Goal: Contribute content: Contribute content

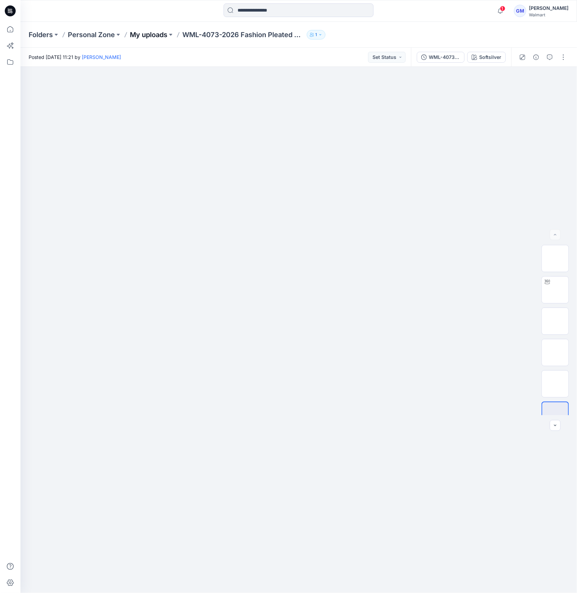
click at [160, 34] on p "My uploads" at bounding box center [148, 35] width 37 height 10
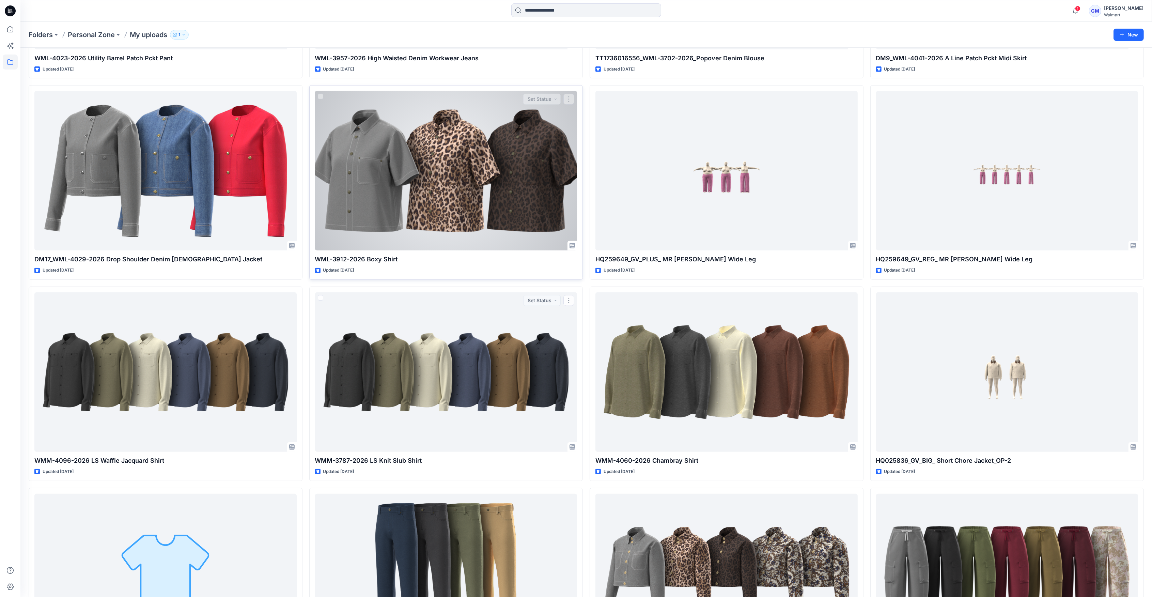
scroll to position [1076, 0]
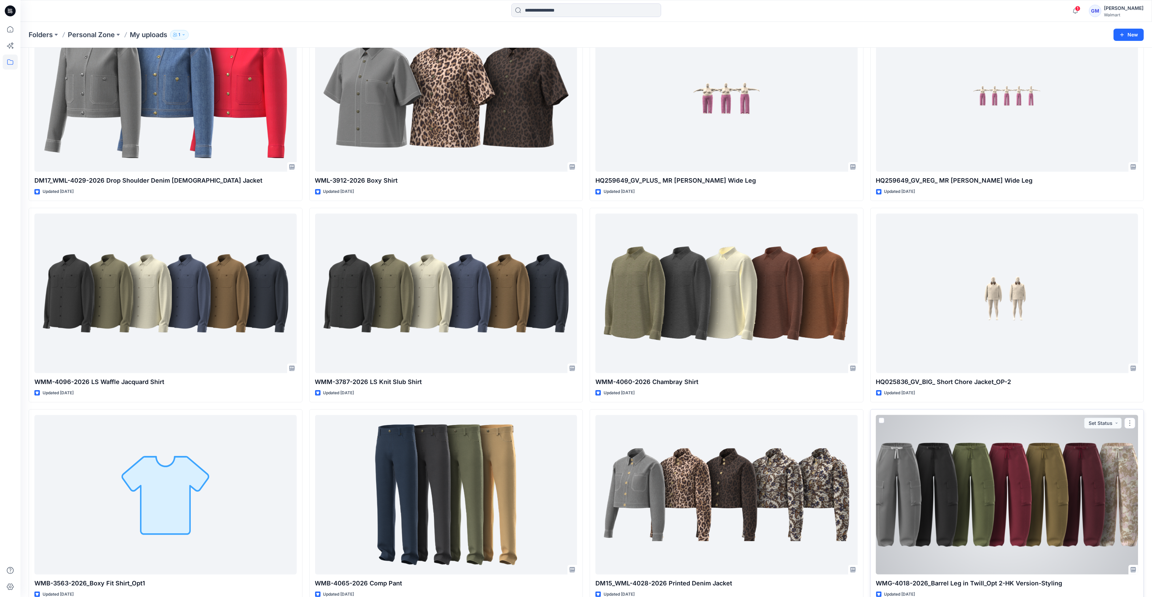
click at [576, 484] on div at bounding box center [1007, 494] width 262 height 159
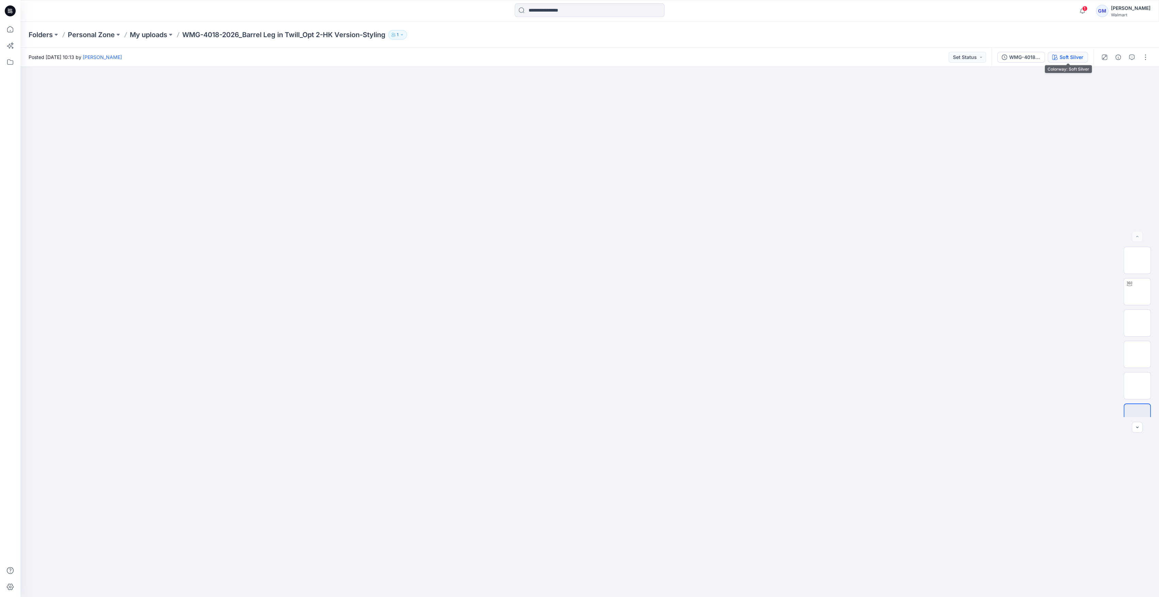
click at [576, 58] on div "Soft Silver" at bounding box center [1071, 56] width 24 height 7
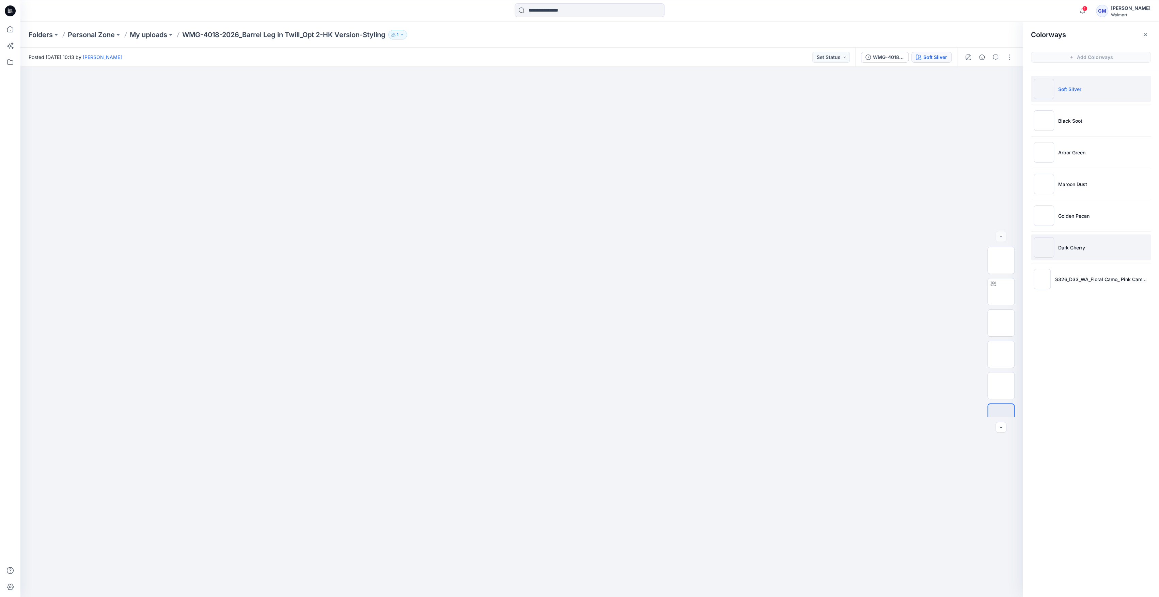
click at [576, 241] on li "Dark Cherry" at bounding box center [1091, 247] width 120 height 26
click at [576, 249] on p "Dark Cherry" at bounding box center [1071, 247] width 27 height 7
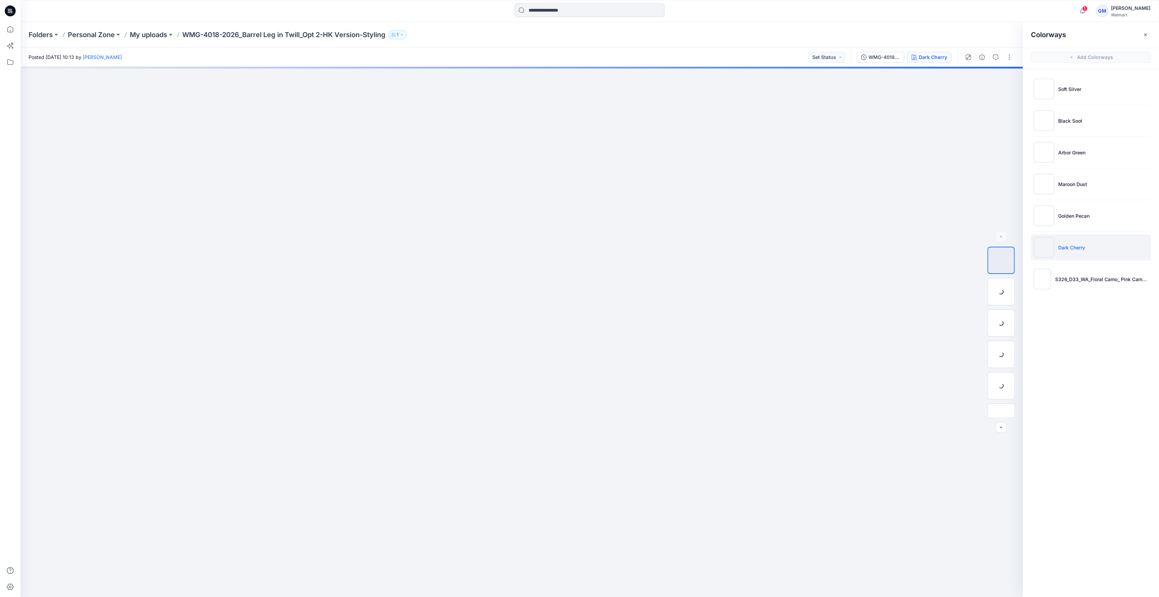
click at [576, 240] on img at bounding box center [1044, 247] width 20 height 20
click at [576, 323] on img at bounding box center [1001, 323] width 0 height 0
click at [162, 33] on p "My uploads" at bounding box center [148, 35] width 37 height 10
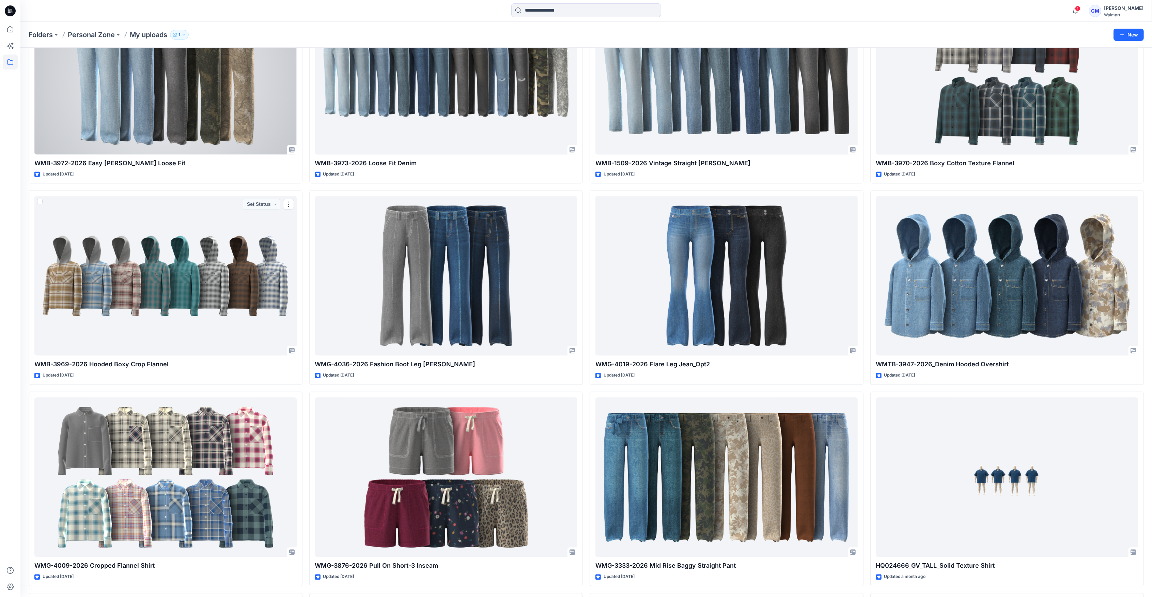
scroll to position [2731, 0]
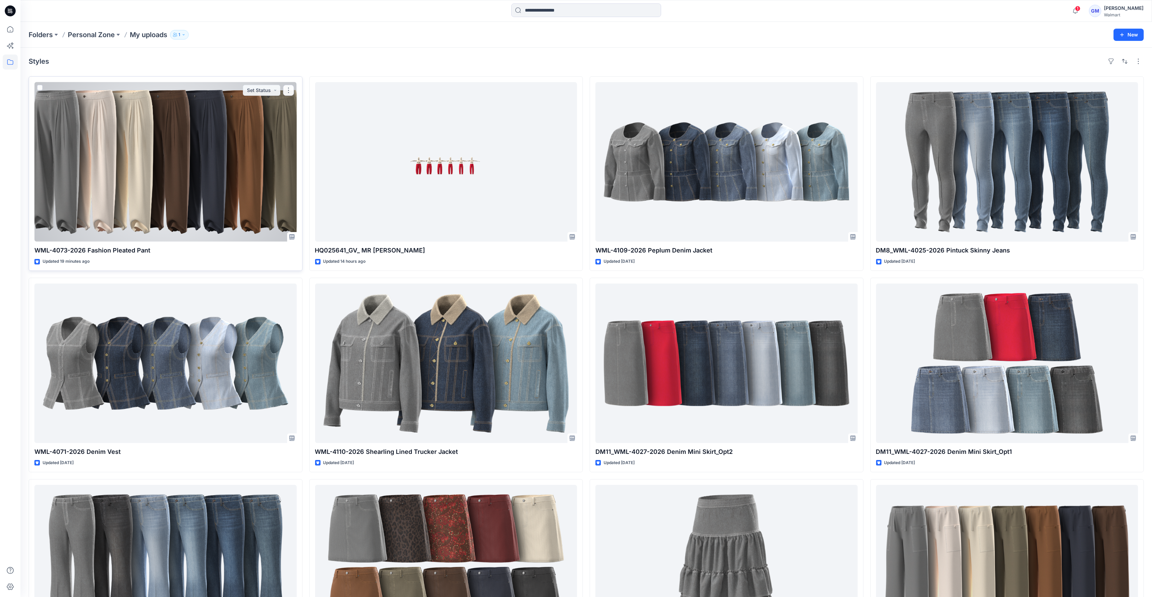
click at [169, 147] on div at bounding box center [165, 161] width 262 height 159
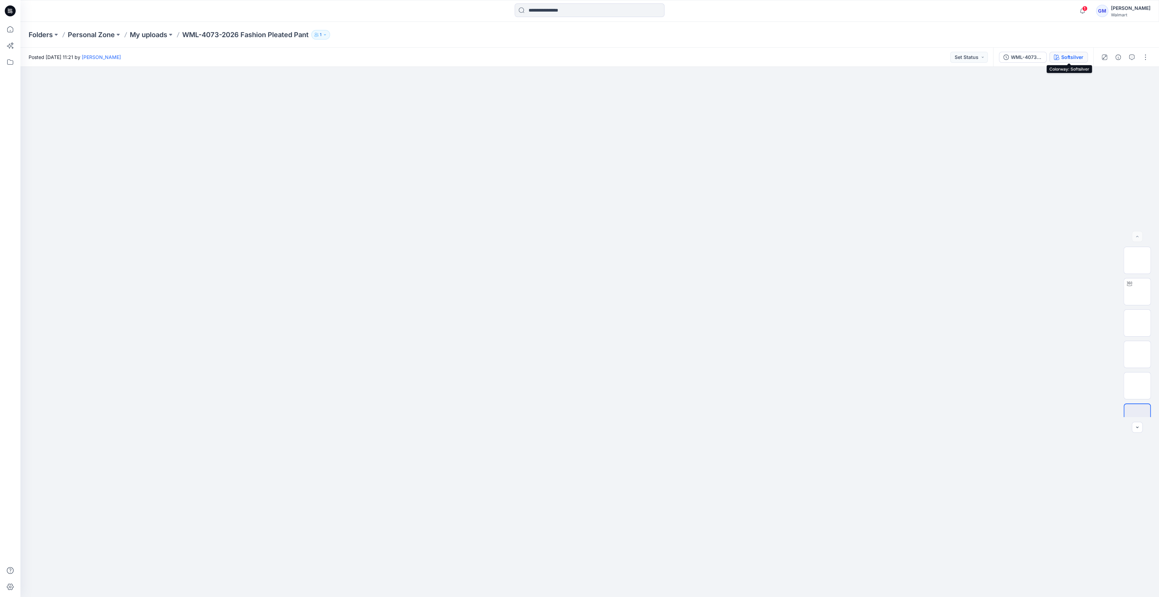
click at [1053, 57] on button "Softsilver" at bounding box center [1068, 57] width 38 height 11
click at [1070, 52] on button "Softsilver" at bounding box center [1068, 57] width 38 height 11
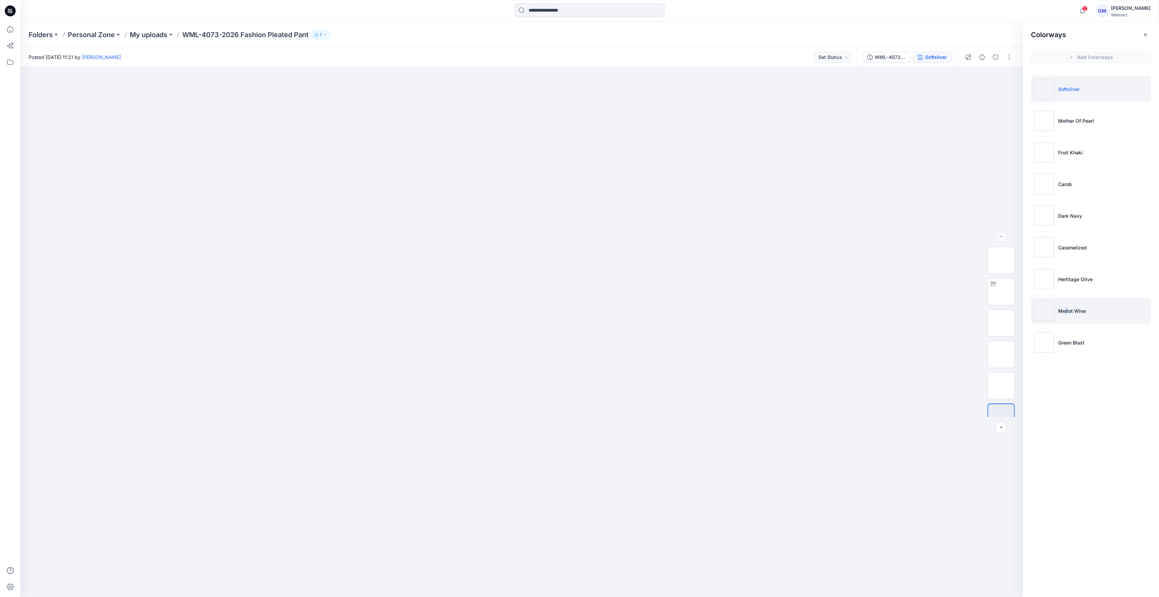
click at [1066, 311] on p "Merlot Wine" at bounding box center [1072, 310] width 28 height 7
click at [1075, 342] on p "Green Blast" at bounding box center [1071, 342] width 26 height 7
drag, startPoint x: 1046, startPoint y: 321, endPoint x: 1047, endPoint y: 315, distance: 6.8
click at [1047, 319] on li "Merlot Wine" at bounding box center [1091, 311] width 120 height 26
click at [1047, 315] on img at bounding box center [1044, 310] width 20 height 20
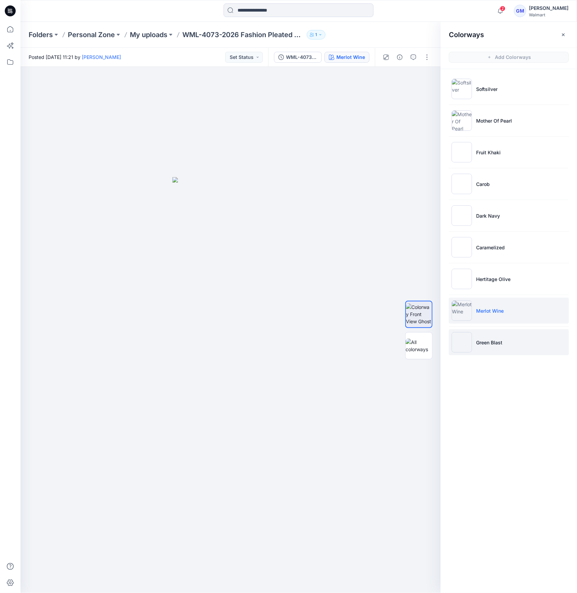
click at [464, 337] on img at bounding box center [461, 342] width 20 height 20
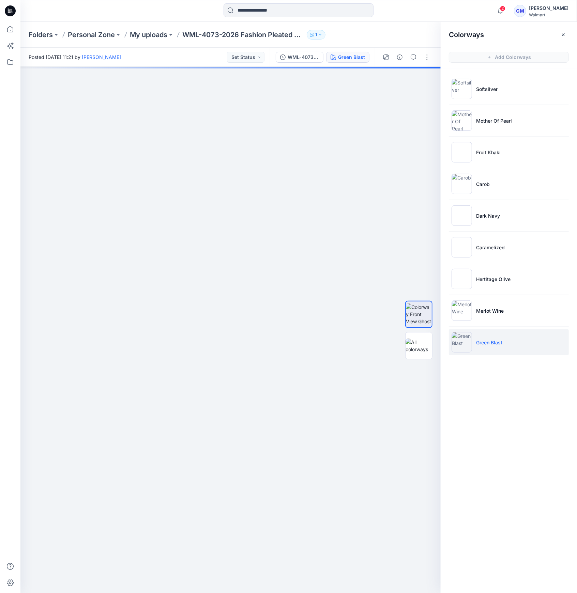
click at [463, 341] on img at bounding box center [461, 342] width 20 height 20
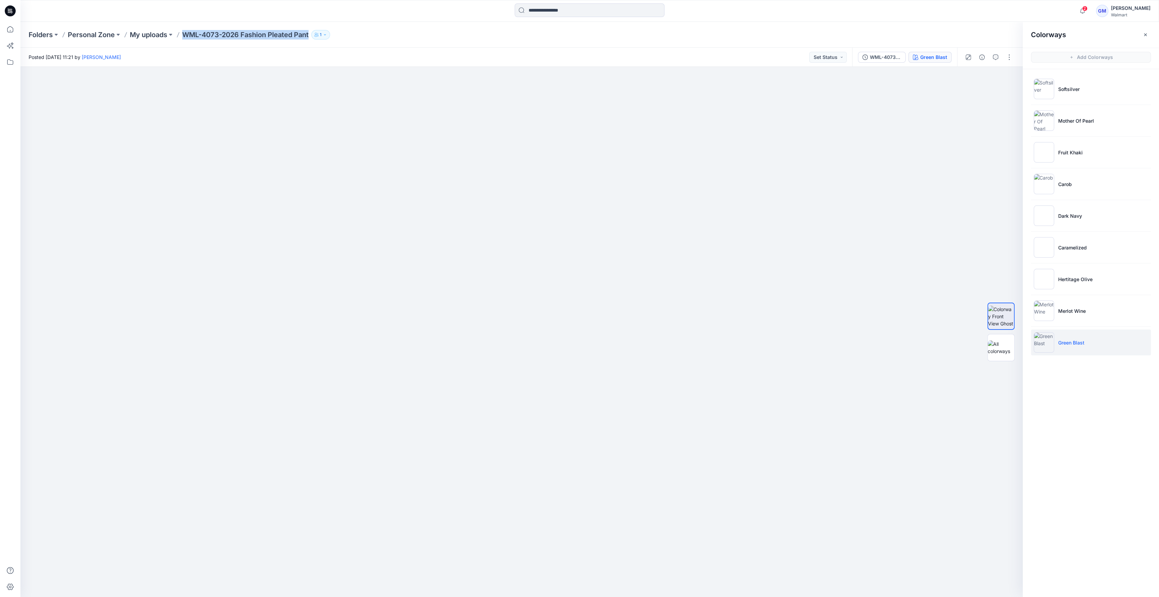
drag, startPoint x: 183, startPoint y: 33, endPoint x: 326, endPoint y: 39, distance: 143.5
click at [326, 39] on div "Folders Personal Zone My uploads WML-4073-2026 Fashion Pleated Pant 1" at bounding box center [563, 35] width 1069 height 10
copy div "WML-4073-2026 Fashion Pleated Pant 1"
click at [1011, 52] on button "button" at bounding box center [1009, 57] width 11 height 11
click at [975, 86] on button "Edit" at bounding box center [980, 92] width 63 height 13
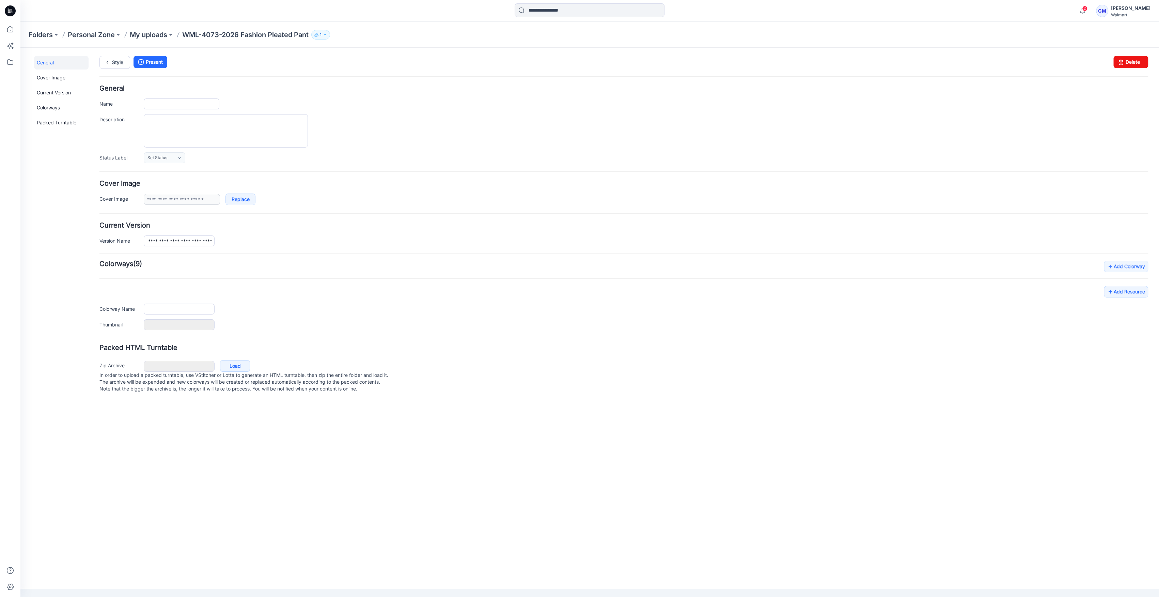
type input "**********"
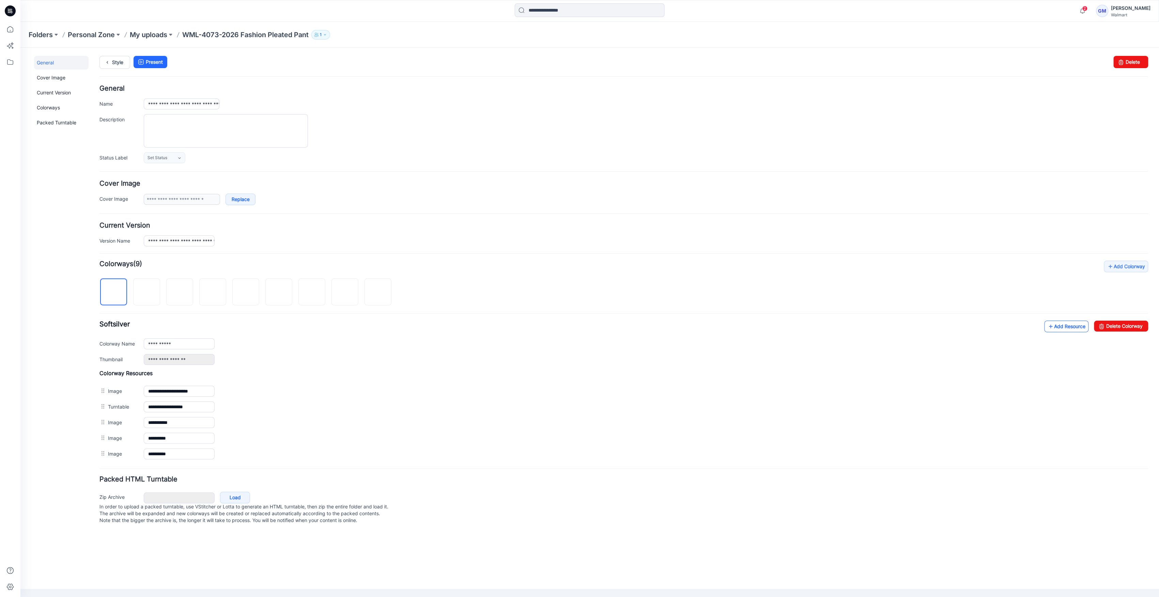
click at [1078, 327] on link "Add Resource" at bounding box center [1066, 326] width 44 height 12
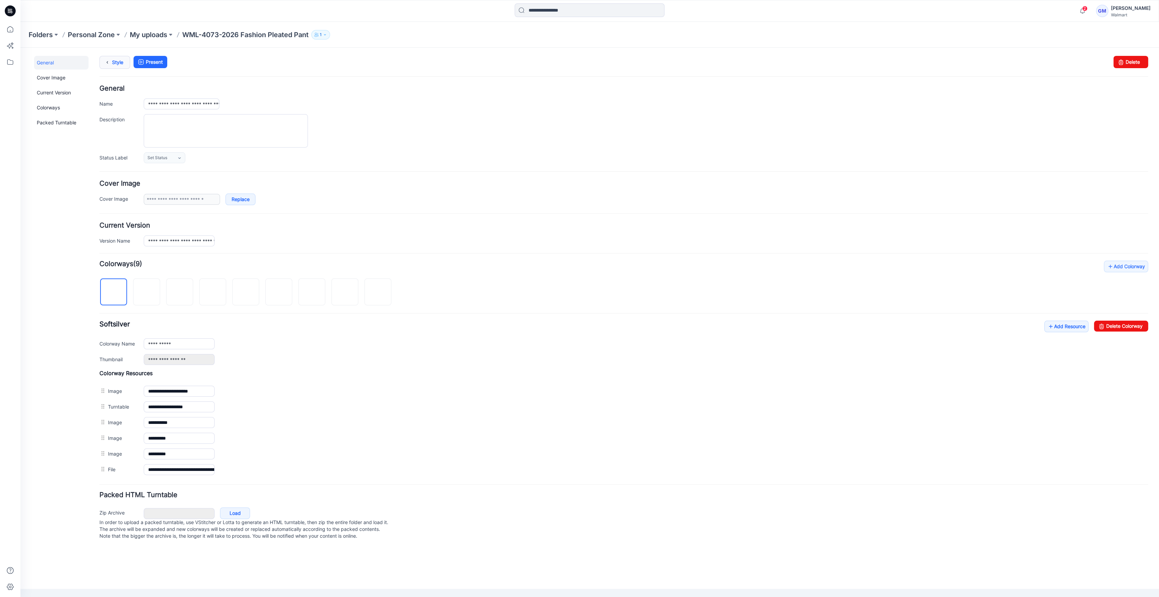
click at [109, 60] on icon at bounding box center [107, 62] width 10 height 12
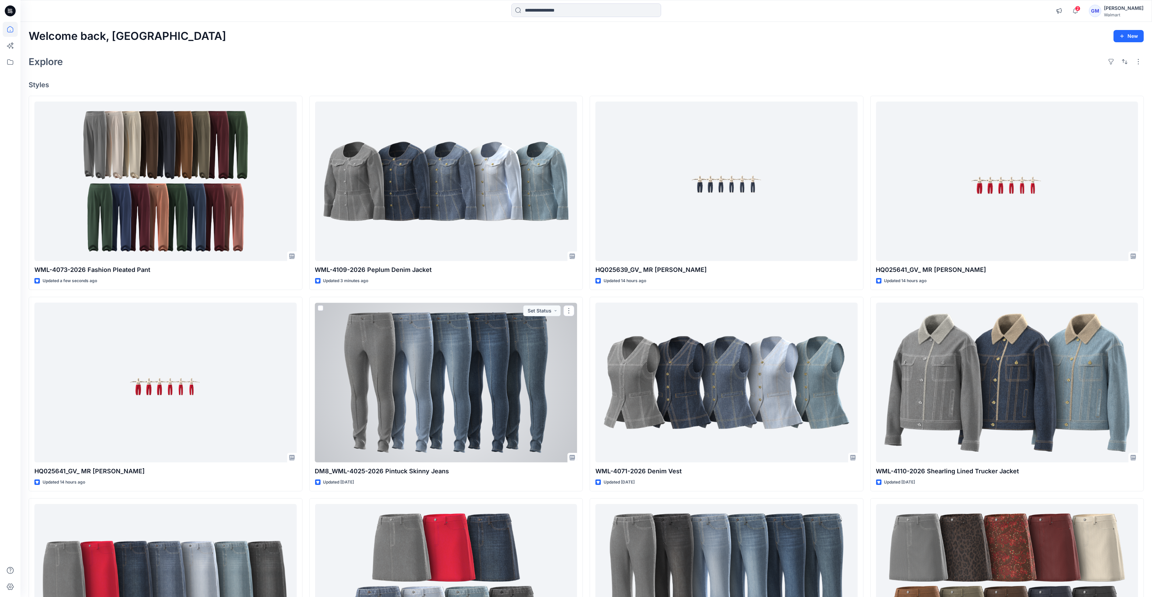
click at [480, 337] on div at bounding box center [446, 381] width 262 height 159
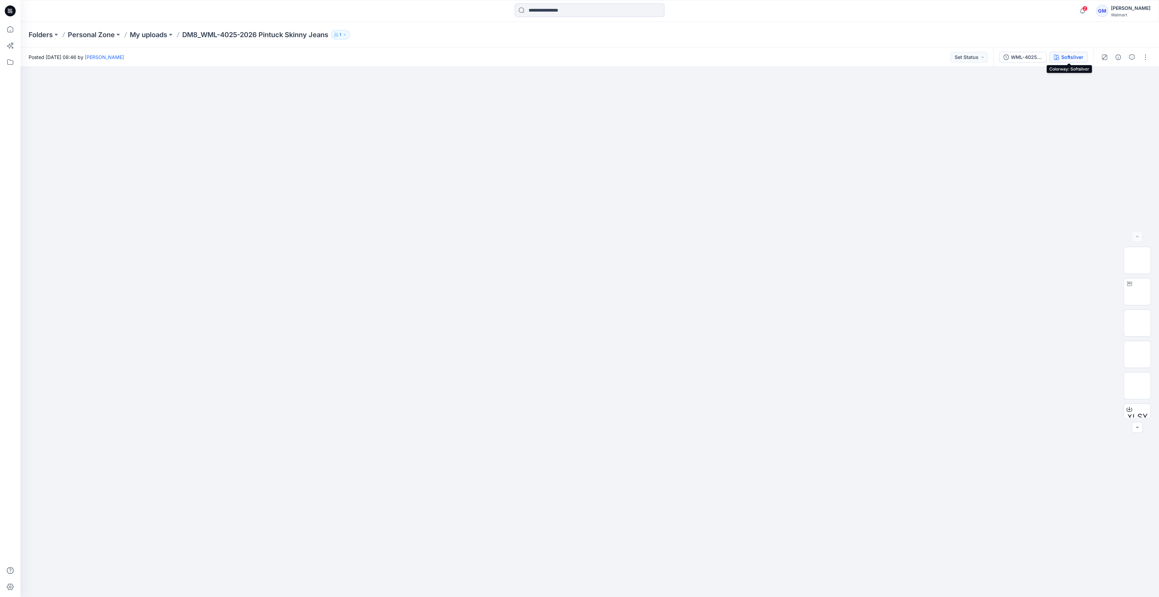
click at [1070, 58] on div "Softsilver" at bounding box center [1072, 56] width 22 height 7
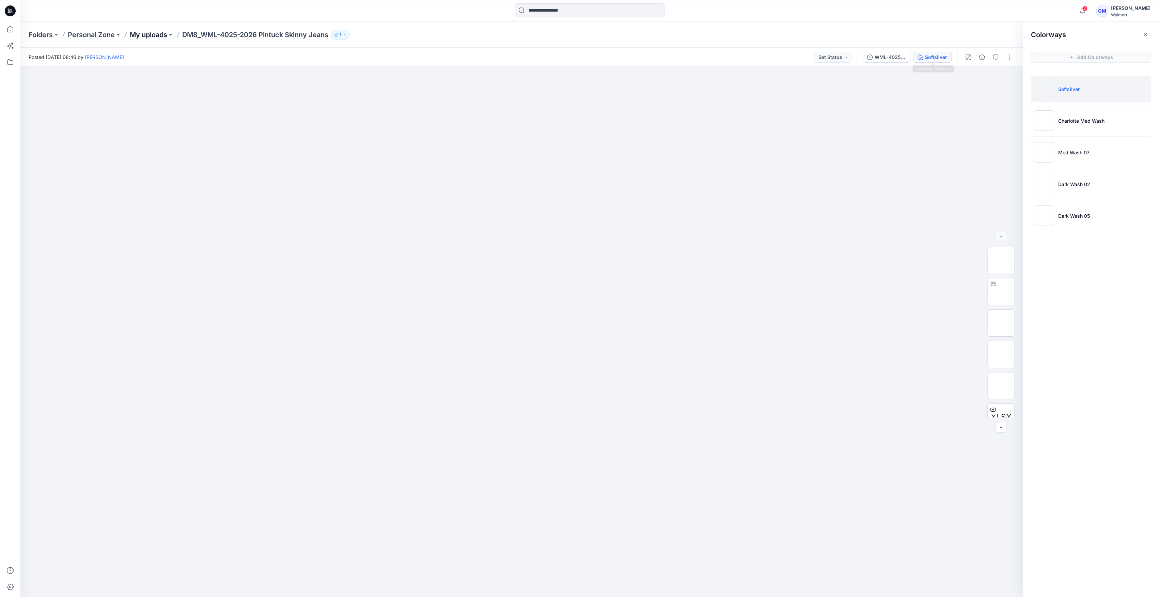
click at [159, 36] on p "My uploads" at bounding box center [148, 35] width 37 height 10
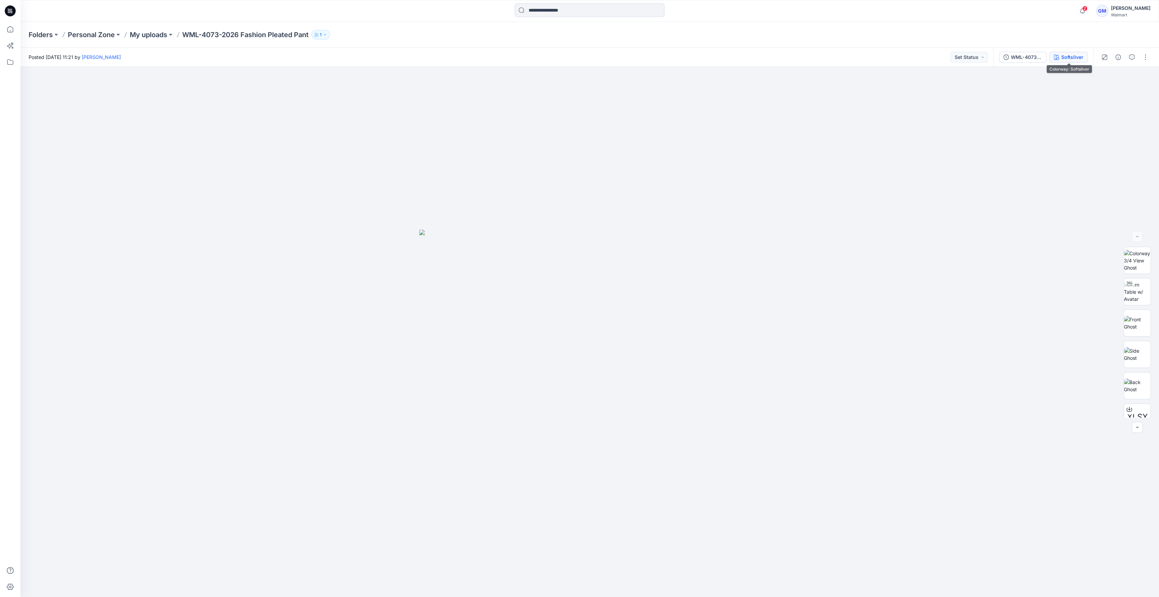
click at [1084, 52] on button "Softsilver" at bounding box center [1068, 57] width 38 height 11
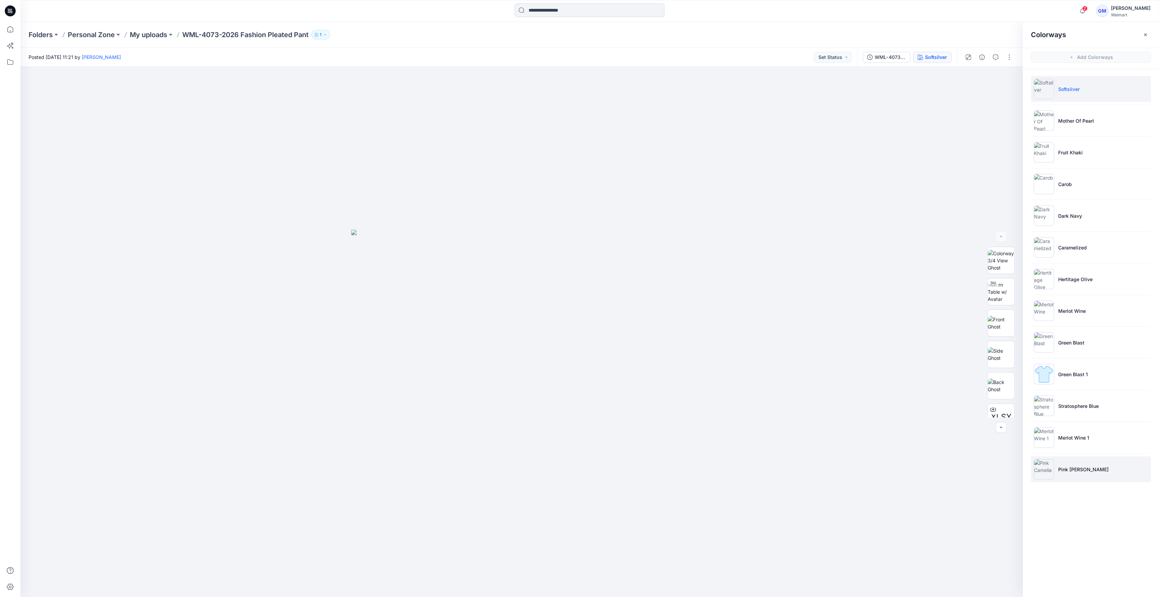
click at [1075, 460] on li "Pink Camelia" at bounding box center [1091, 469] width 120 height 26
click at [1071, 463] on li "Pink Camelia" at bounding box center [1091, 469] width 120 height 26
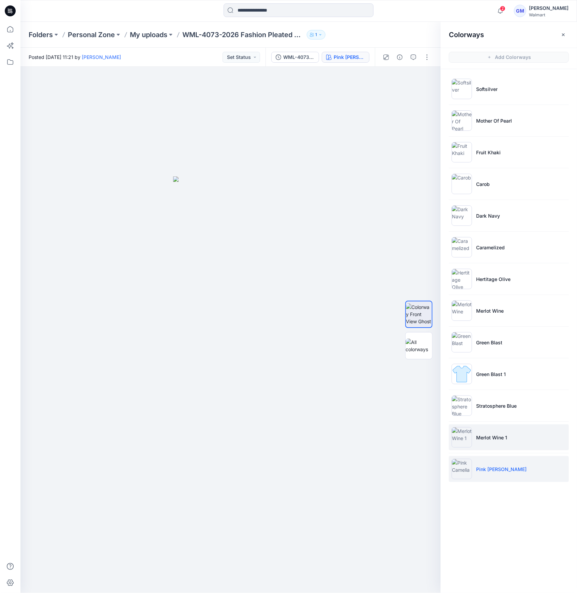
click at [483, 435] on p "Merlot Wine 1" at bounding box center [491, 437] width 31 height 7
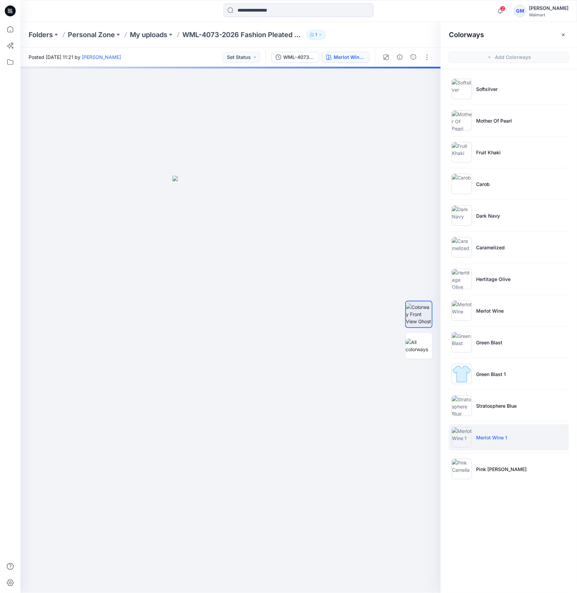
click at [483, 435] on p "Merlot Wine 1" at bounding box center [491, 437] width 31 height 7
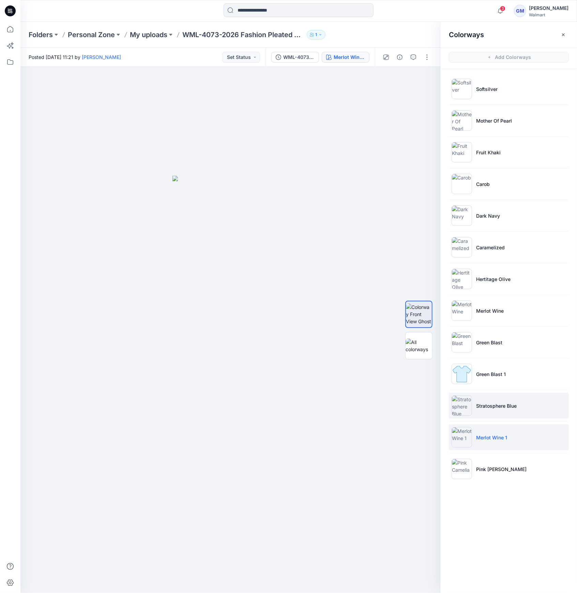
click at [477, 399] on li "Stratosphere Blue" at bounding box center [508, 406] width 120 height 26
click at [472, 380] on li "Green Blast 1" at bounding box center [508, 374] width 120 height 26
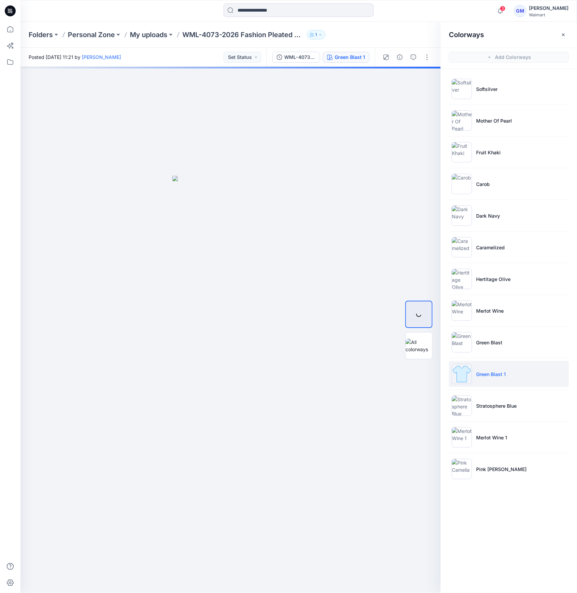
click at [466, 379] on img at bounding box center [461, 374] width 20 height 20
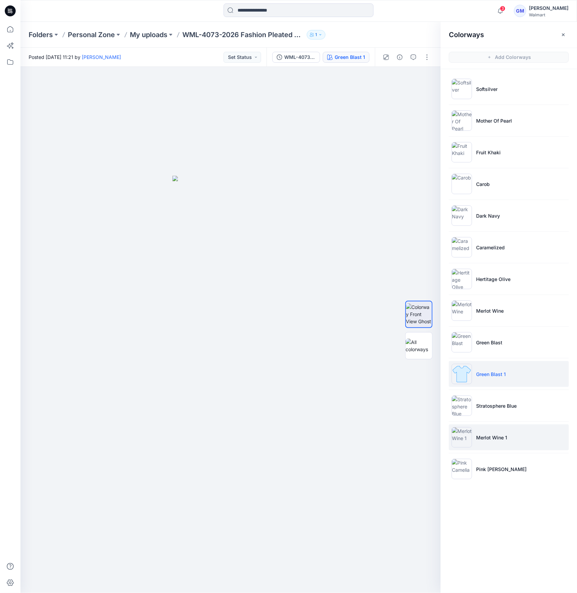
click at [468, 437] on img at bounding box center [461, 437] width 20 height 20
click at [458, 439] on img at bounding box center [461, 437] width 20 height 20
click at [467, 402] on img at bounding box center [461, 405] width 20 height 20
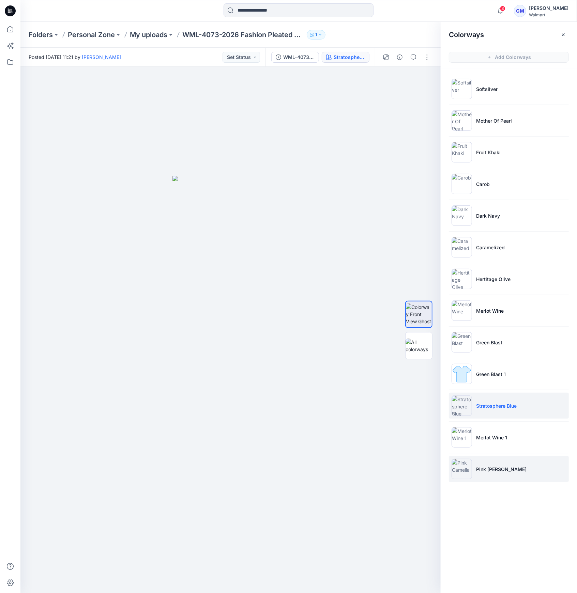
click at [512, 475] on li "Pink Camelia" at bounding box center [508, 469] width 120 height 26
click at [466, 466] on img at bounding box center [461, 469] width 20 height 20
click at [459, 466] on img at bounding box center [461, 469] width 20 height 20
click at [475, 370] on li "Green Blast 1" at bounding box center [508, 374] width 120 height 26
click at [469, 374] on img at bounding box center [461, 374] width 20 height 20
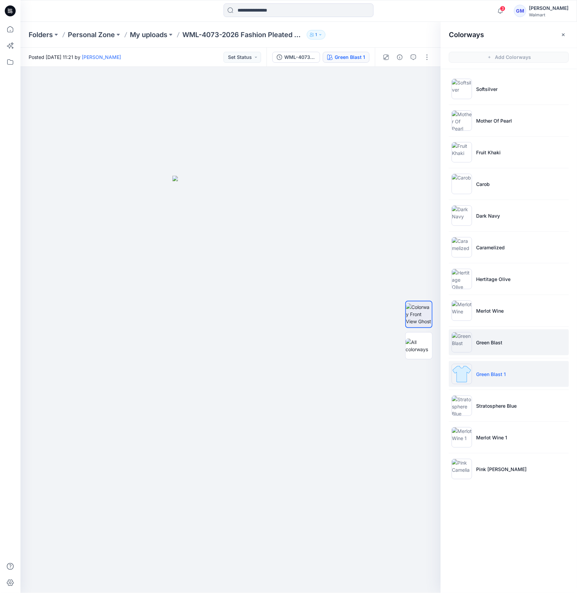
click at [466, 335] on img at bounding box center [461, 342] width 20 height 20
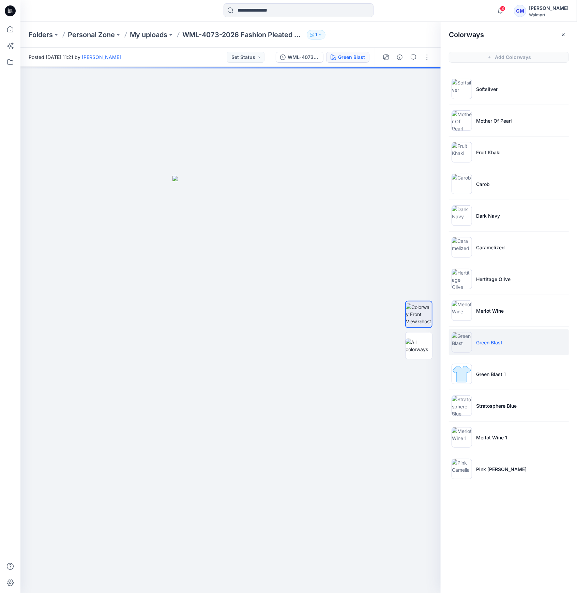
click at [461, 345] on img at bounding box center [461, 342] width 20 height 20
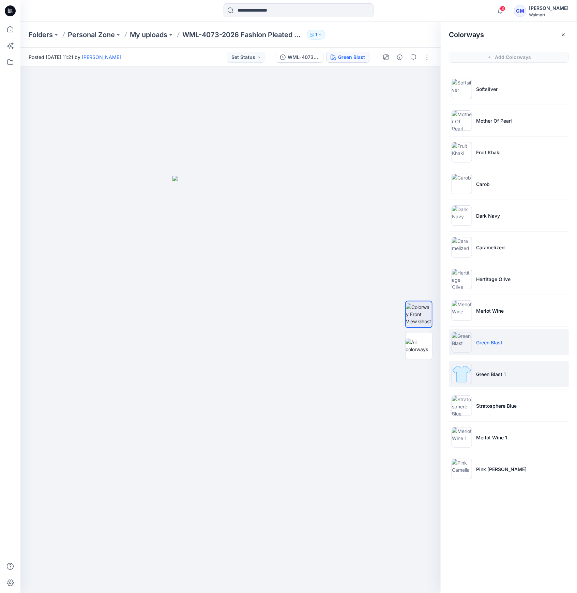
click at [462, 376] on img at bounding box center [461, 374] width 20 height 20
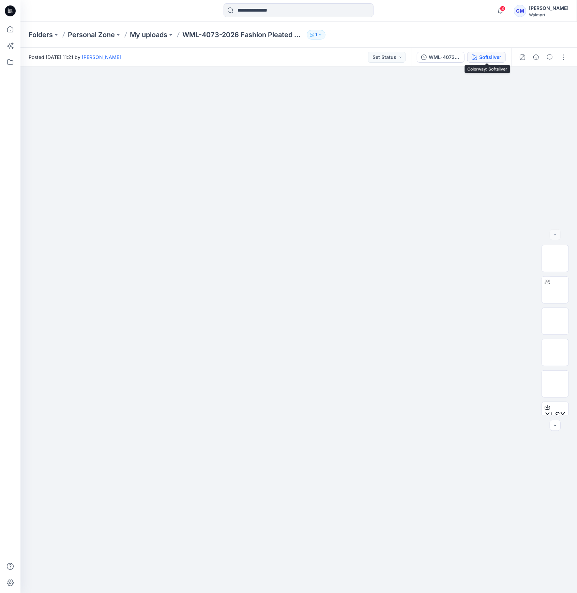
click at [471, 59] on button "Softsilver" at bounding box center [486, 57] width 38 height 11
click at [477, 53] on button "Softsilver" at bounding box center [486, 57] width 38 height 11
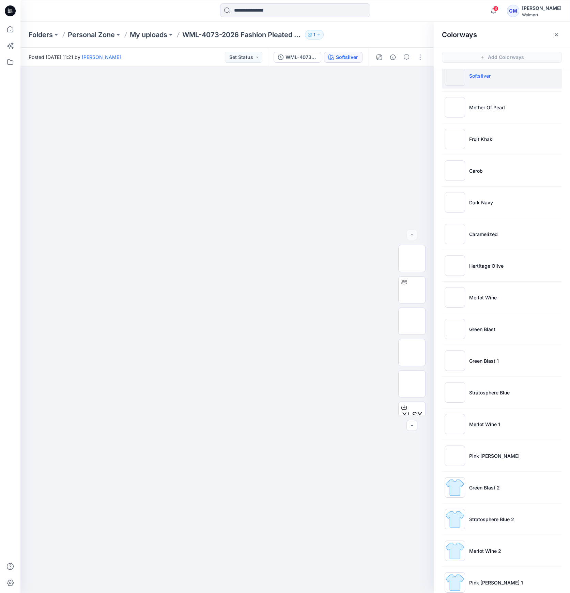
scroll to position [25, 0]
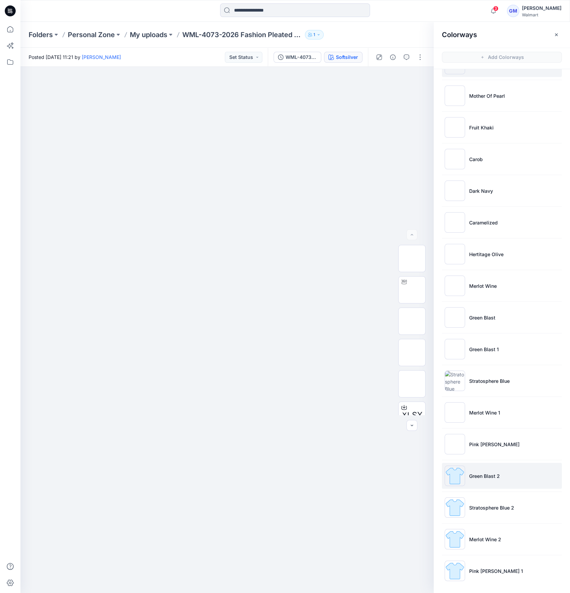
click at [454, 483] on img at bounding box center [454, 476] width 20 height 20
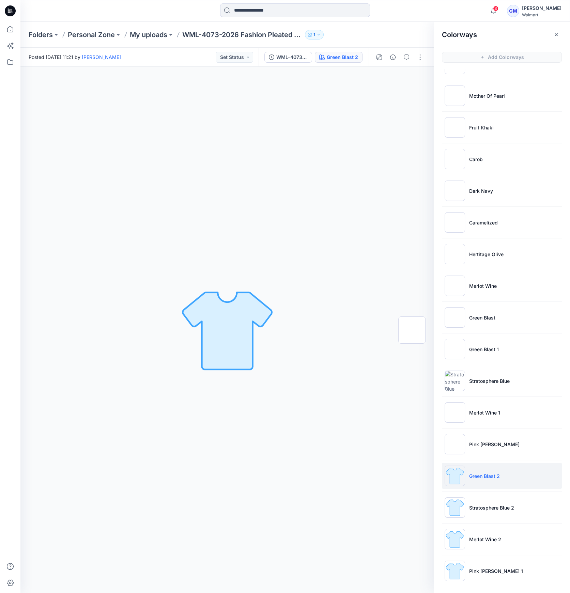
click at [458, 471] on img at bounding box center [454, 476] width 20 height 20
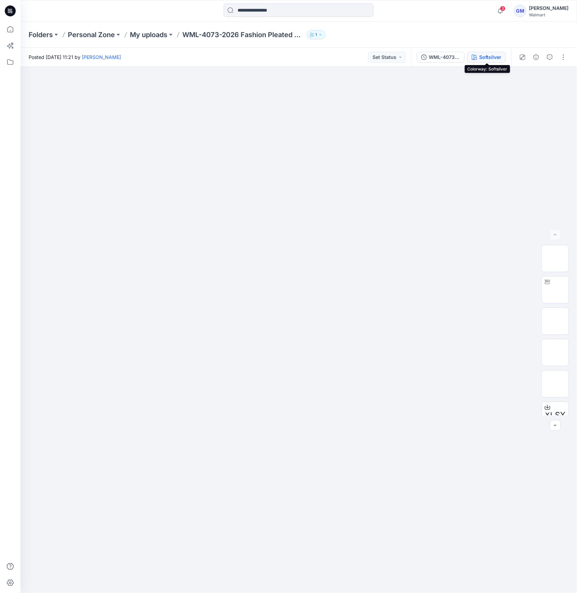
click at [494, 58] on div "Softsilver" at bounding box center [490, 56] width 22 height 7
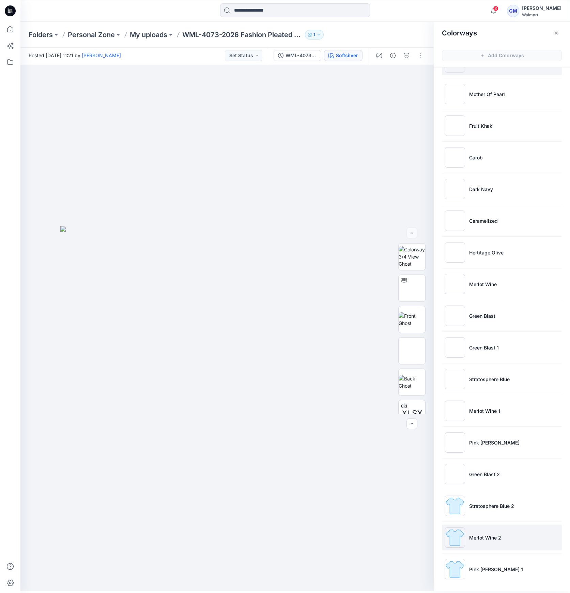
scroll to position [2, 0]
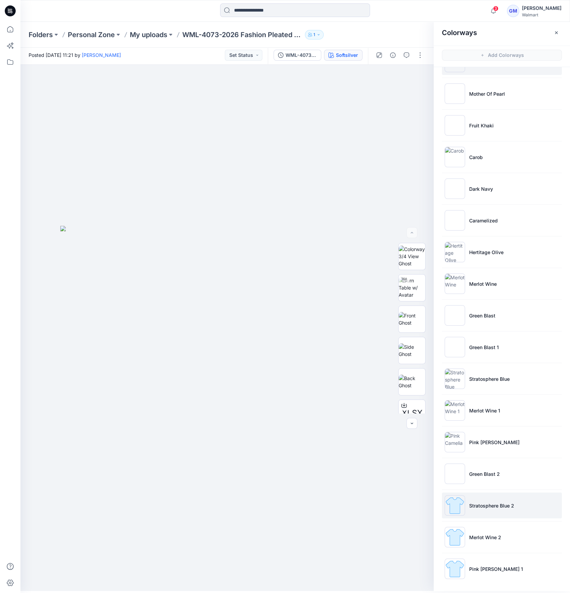
click at [457, 508] on img at bounding box center [454, 505] width 20 height 20
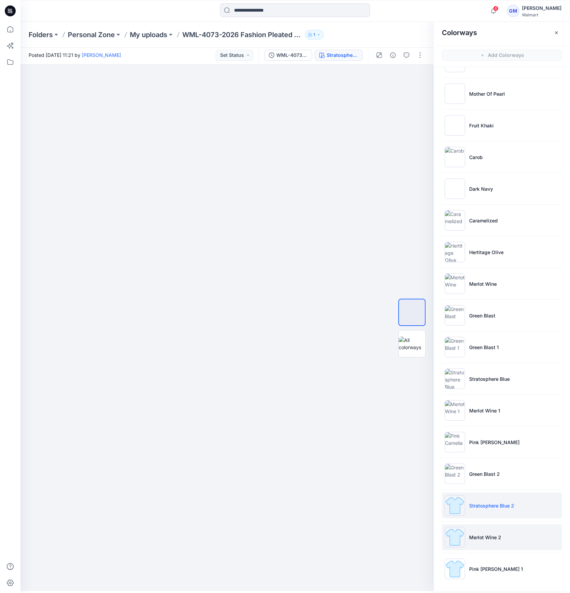
click at [488, 534] on p "Merlot Wine 2" at bounding box center [485, 537] width 32 height 7
click at [474, 540] on li "Merlot Wine 2" at bounding box center [502, 537] width 120 height 26
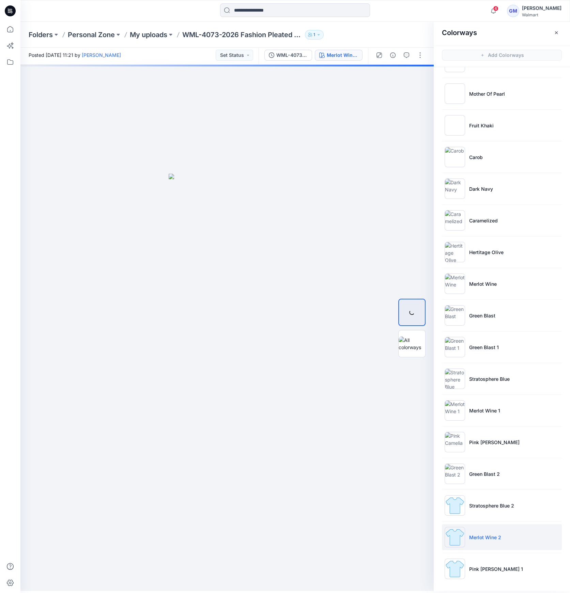
drag, startPoint x: 460, startPoint y: 540, endPoint x: 458, endPoint y: 554, distance: 14.5
click at [460, 540] on img at bounding box center [454, 537] width 20 height 20
click at [454, 568] on img at bounding box center [454, 568] width 20 height 20
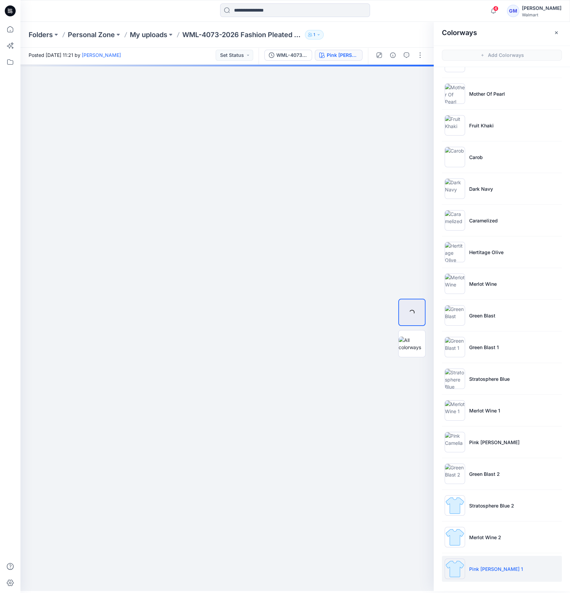
click at [454, 571] on img at bounding box center [454, 568] width 20 height 20
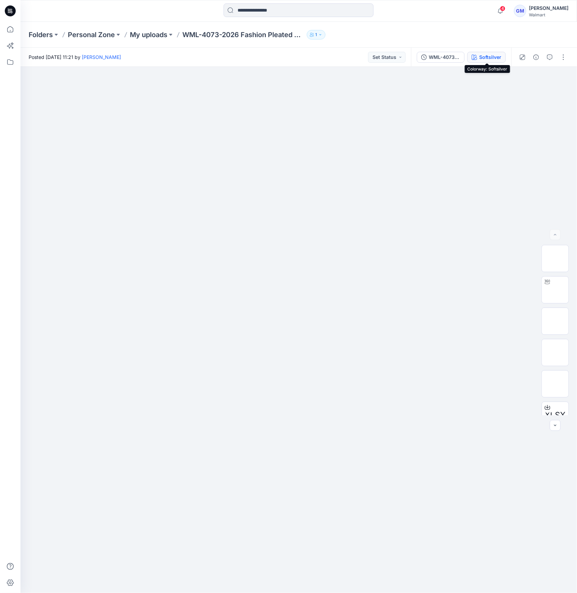
click at [480, 58] on div "Softsilver" at bounding box center [490, 56] width 22 height 7
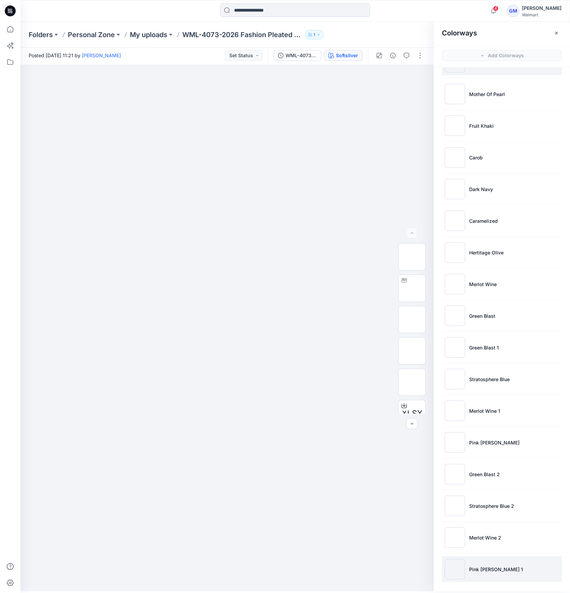
scroll to position [2, 0]
click at [456, 571] on img at bounding box center [454, 568] width 20 height 20
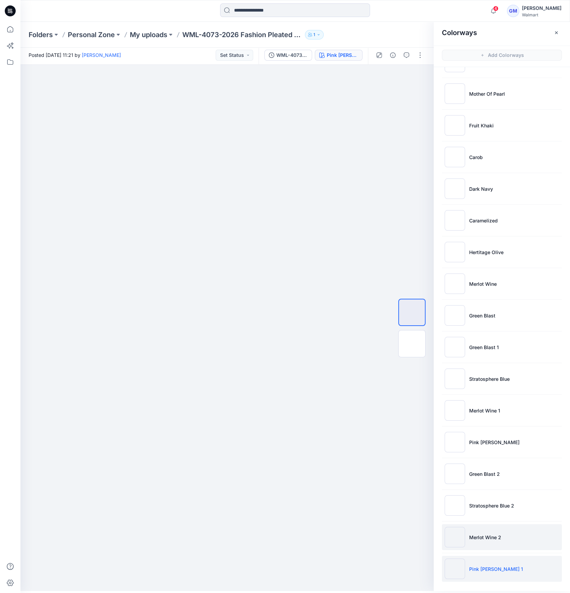
drag, startPoint x: 474, startPoint y: 543, endPoint x: 476, endPoint y: 539, distance: 5.0
click at [474, 543] on li "Merlot Wine 2" at bounding box center [502, 537] width 120 height 26
click at [476, 535] on p "Merlot Wine 2" at bounding box center [485, 537] width 32 height 7
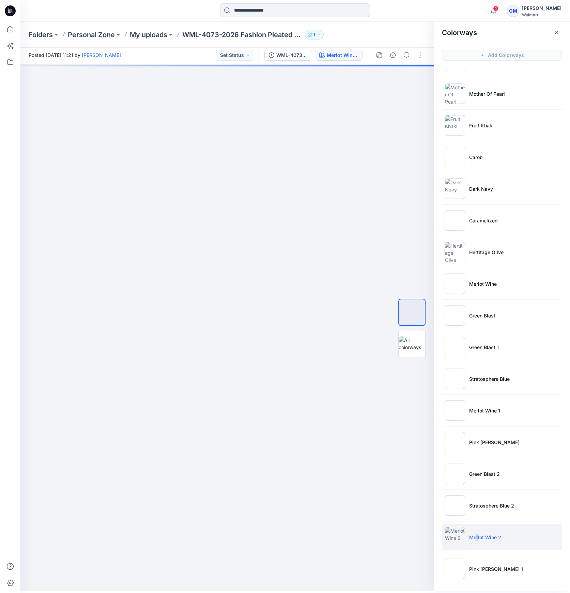
drag, startPoint x: 475, startPoint y: 535, endPoint x: 472, endPoint y: 533, distance: 3.9
click at [474, 534] on p "Merlot Wine 2" at bounding box center [485, 537] width 32 height 7
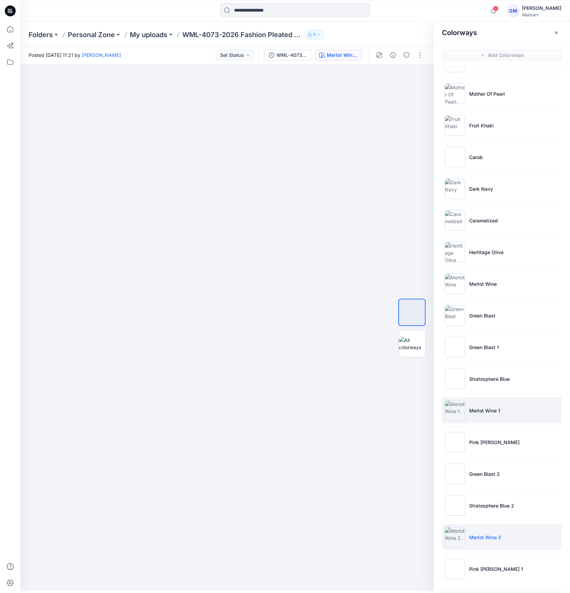
click at [503, 410] on li "Merlot Wine 1" at bounding box center [502, 410] width 120 height 26
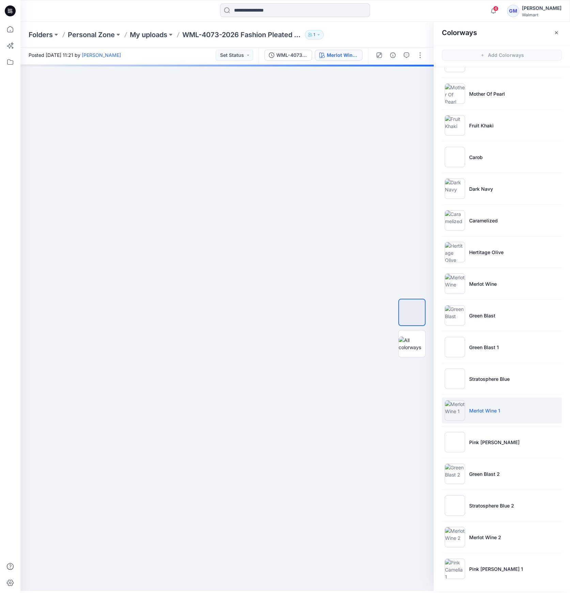
click at [498, 412] on p "Merlot Wine 1" at bounding box center [484, 410] width 31 height 7
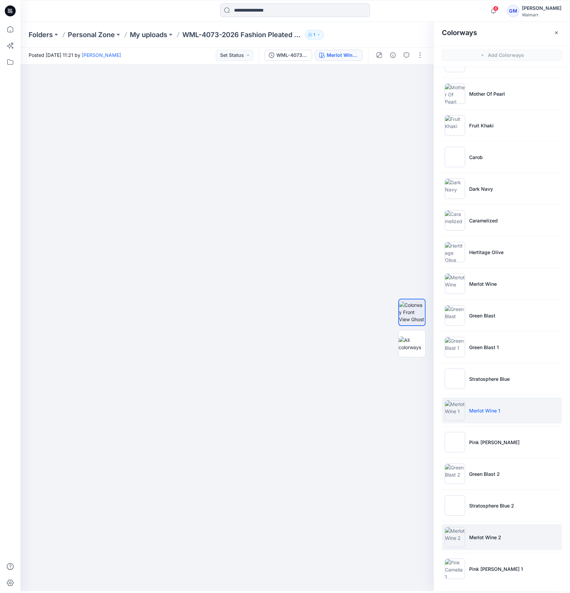
click at [484, 535] on p "Merlot Wine 2" at bounding box center [485, 537] width 32 height 7
click at [487, 535] on p "Merlot Wine 2" at bounding box center [485, 537] width 32 height 7
click at [501, 412] on li "Merlot Wine 1" at bounding box center [502, 410] width 120 height 26
drag, startPoint x: 477, startPoint y: 550, endPoint x: 477, endPoint y: 542, distance: 8.5
click at [477, 547] on ul "Softsilver Mother Of Pearl Fruit Khaki Carob Dark Navy Caramelized Hertitage Ol…" at bounding box center [501, 315] width 136 height 546
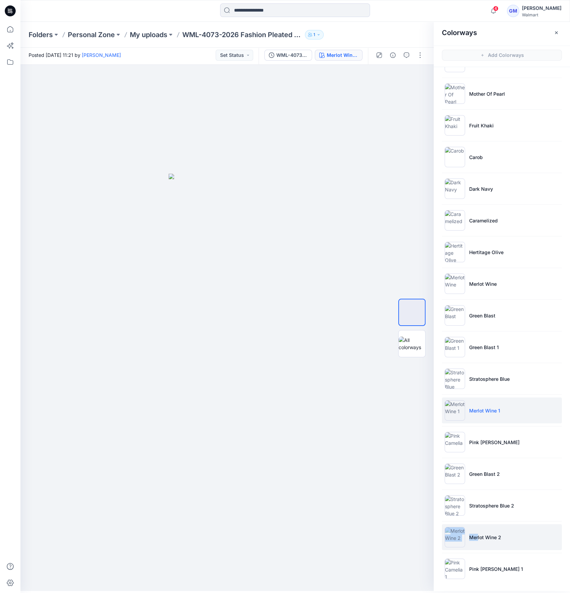
click at [459, 530] on img at bounding box center [454, 537] width 20 height 20
click at [455, 536] on img at bounding box center [454, 537] width 20 height 20
click at [450, 535] on img at bounding box center [454, 537] width 20 height 20
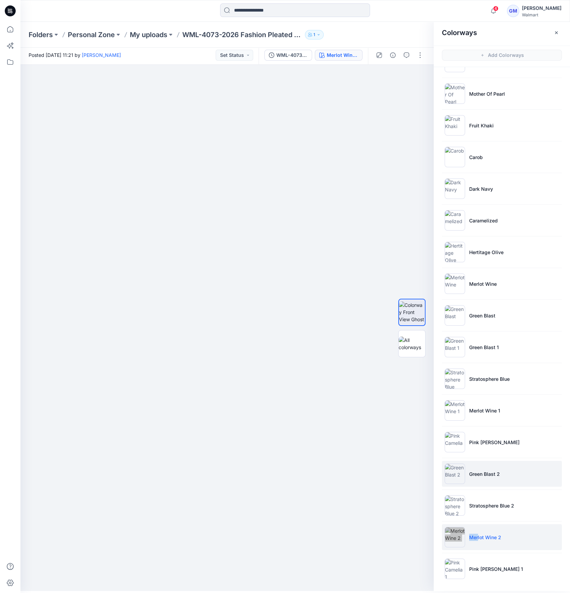
click at [461, 473] on img at bounding box center [454, 473] width 20 height 20
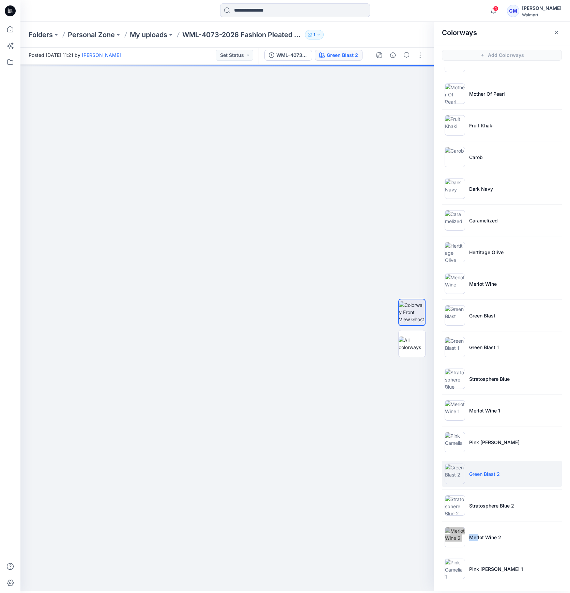
click at [460, 469] on img at bounding box center [454, 473] width 20 height 20
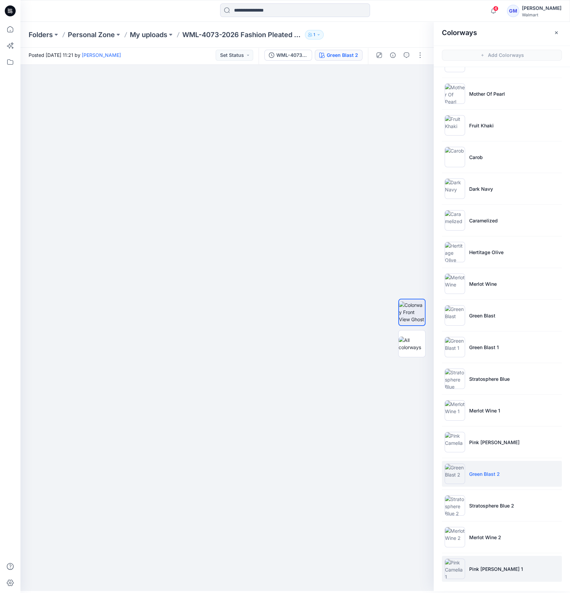
click at [486, 566] on p "Pink Camelia 1" at bounding box center [496, 568] width 54 height 7
click at [468, 563] on li "Pink Camelia 1" at bounding box center [502, 569] width 120 height 26
click at [464, 560] on li "Pink Camelia 1" at bounding box center [502, 569] width 120 height 26
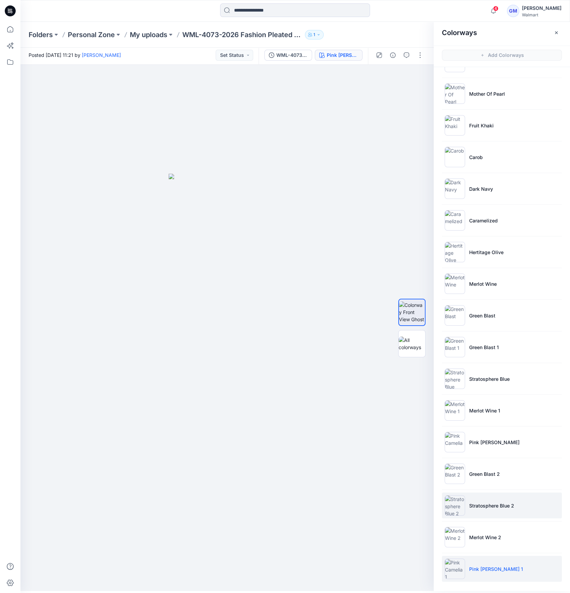
click at [493, 505] on p "Stratosphere Blue 2" at bounding box center [491, 505] width 45 height 7
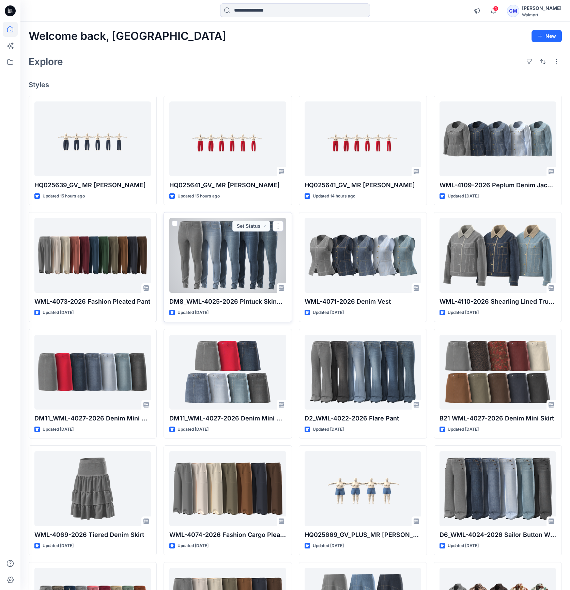
click at [223, 255] on div at bounding box center [227, 255] width 116 height 75
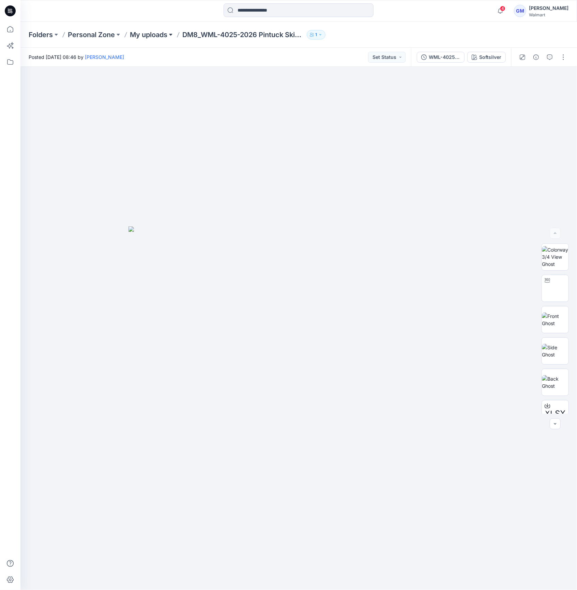
click at [171, 35] on button at bounding box center [170, 35] width 7 height 10
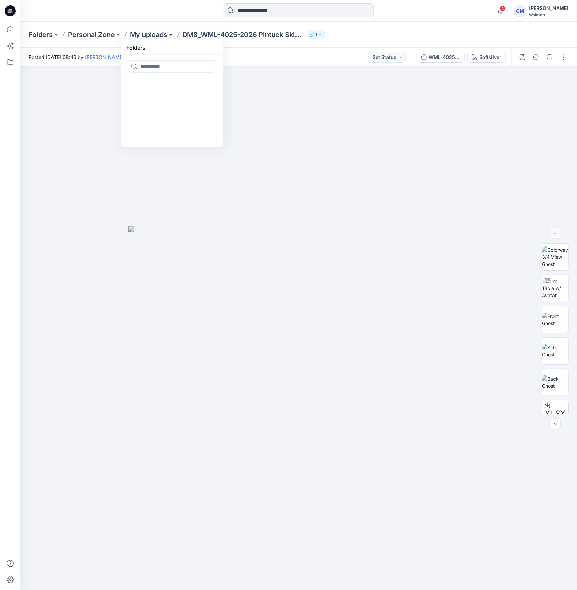
click at [171, 34] on button at bounding box center [170, 35] width 7 height 10
